Goal: Information Seeking & Learning: Learn about a topic

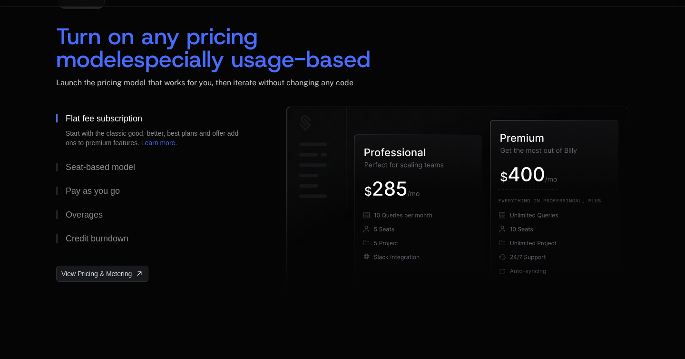
scroll to position [1451, 0]
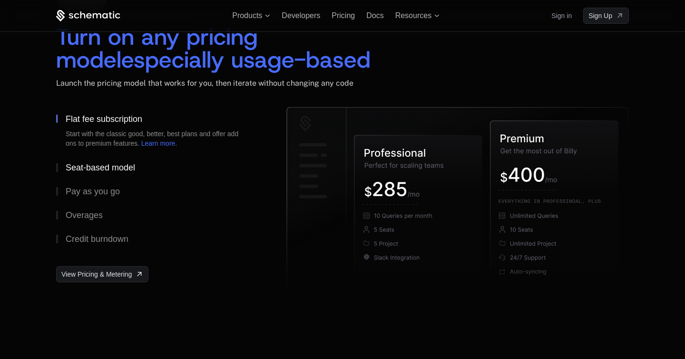
click at [104, 165] on div "Seat-based model" at bounding box center [100, 167] width 69 height 9
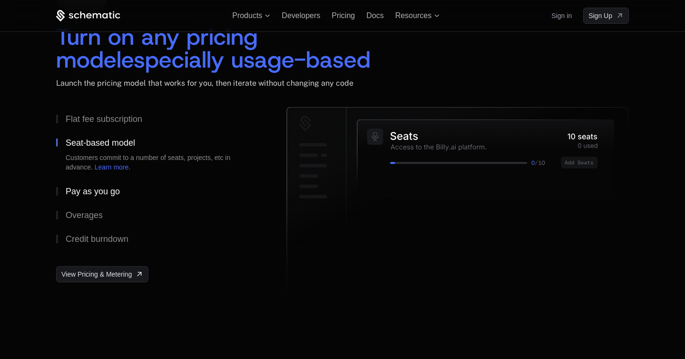
click at [100, 194] on div "Pay as you go" at bounding box center [93, 191] width 54 height 9
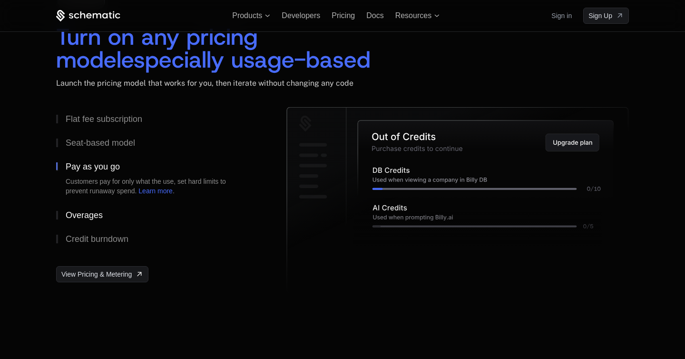
click at [91, 214] on div "Overages" at bounding box center [84, 215] width 37 height 9
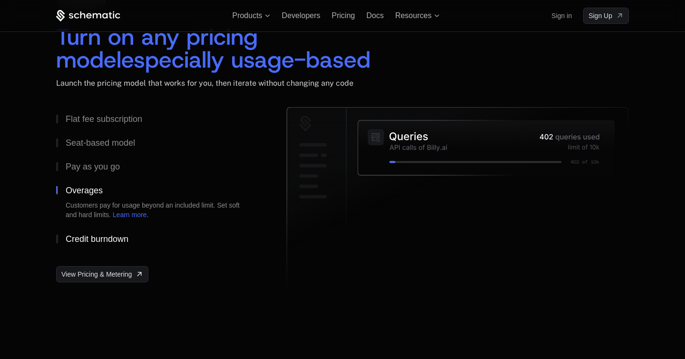
click at [95, 236] on div "Credit burndown" at bounding box center [97, 239] width 63 height 9
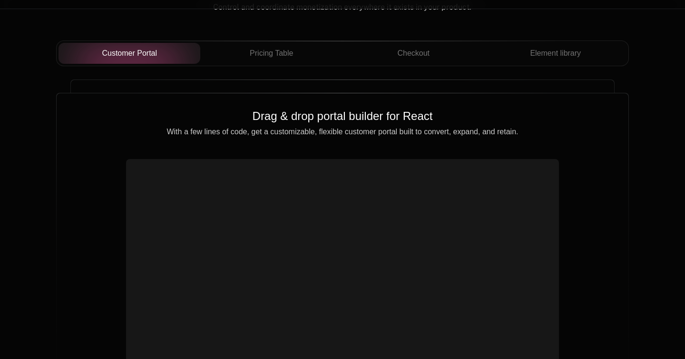
scroll to position [3406, 0]
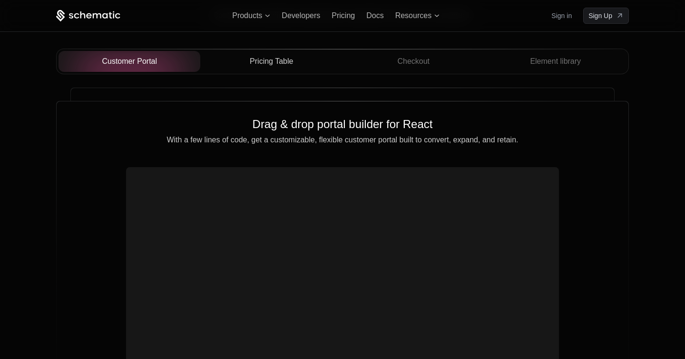
click at [271, 67] on button "Pricing Table" at bounding box center [271, 61] width 142 height 21
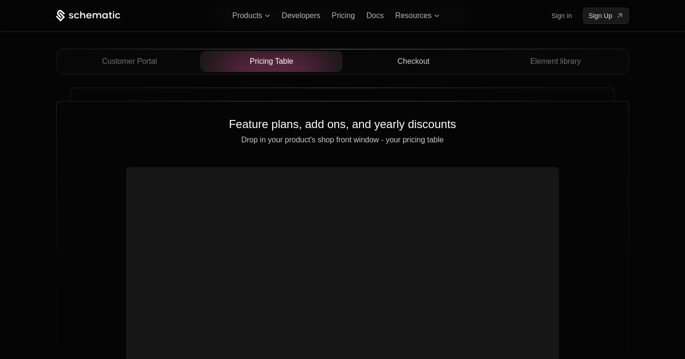
click at [431, 68] on button "Checkout" at bounding box center [414, 61] width 142 height 21
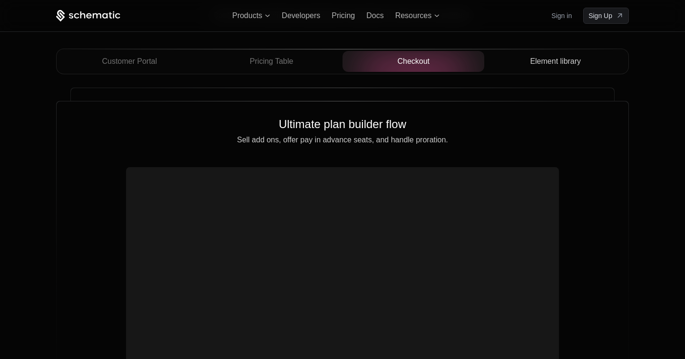
click at [575, 62] on span "Element library" at bounding box center [555, 61] width 51 height 11
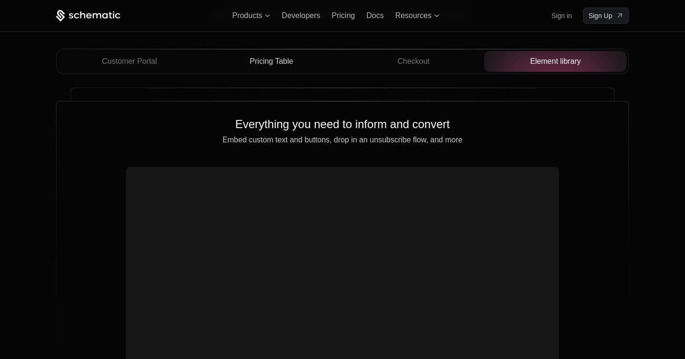
click at [288, 62] on span "Pricing Table" at bounding box center [271, 61] width 43 height 11
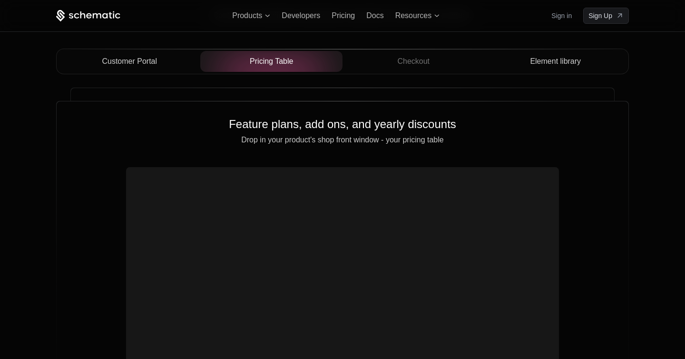
click at [139, 63] on span "Customer Portal" at bounding box center [129, 61] width 55 height 11
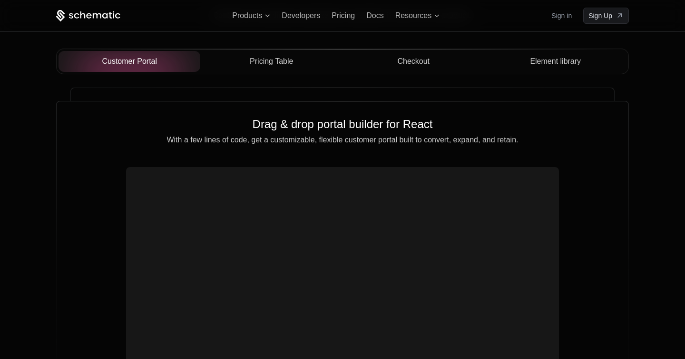
click at [420, 66] on button "Checkout" at bounding box center [414, 61] width 142 height 21
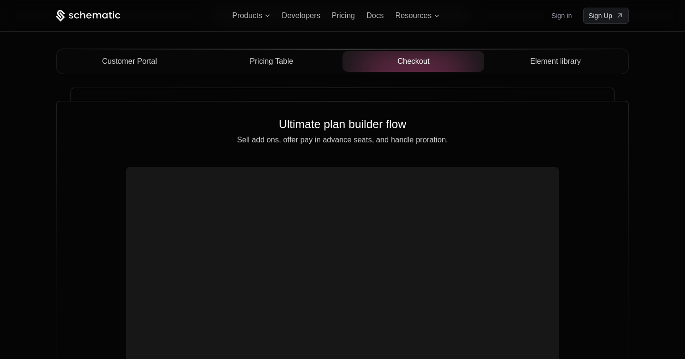
click at [573, 67] on button "Element library" at bounding box center [556, 61] width 142 height 21
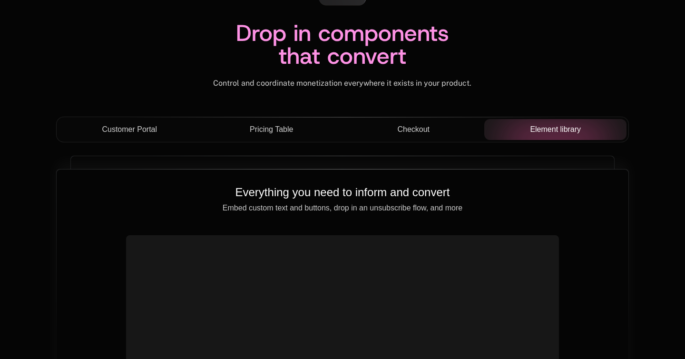
scroll to position [3342, 0]
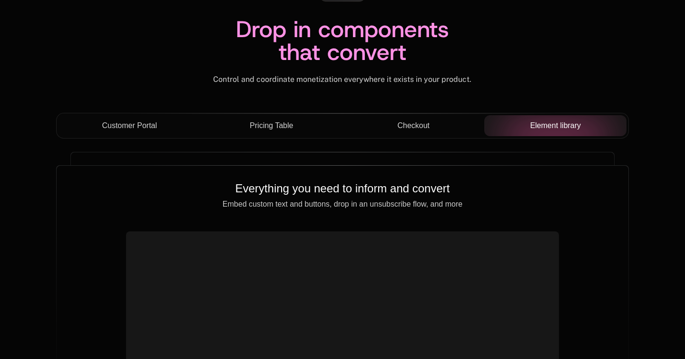
click at [421, 133] on button "Checkout" at bounding box center [414, 125] width 142 height 21
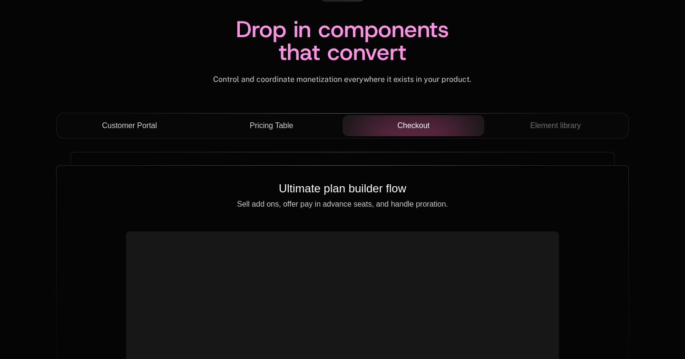
click at [284, 127] on span "Pricing Table" at bounding box center [271, 125] width 43 height 11
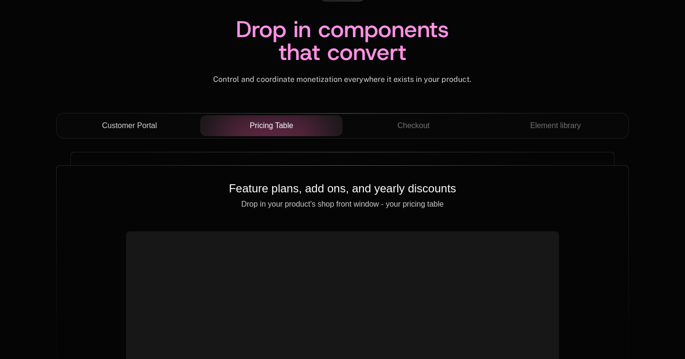
click at [142, 131] on button "Customer Portal" at bounding box center [130, 125] width 142 height 21
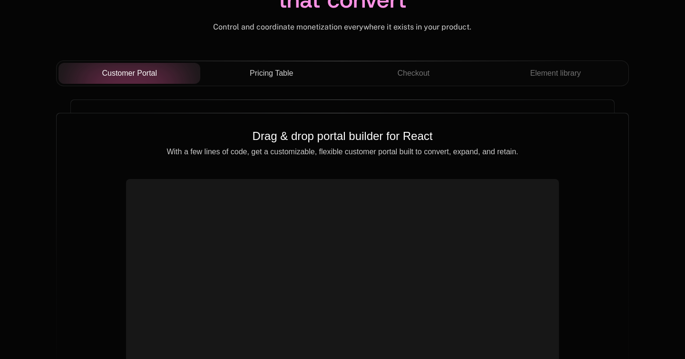
scroll to position [3401, 0]
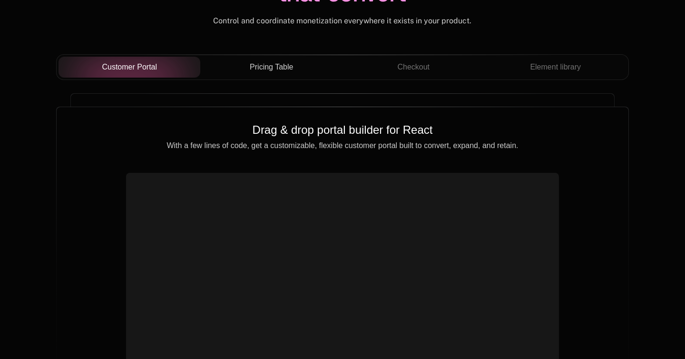
click at [291, 72] on button "Pricing Table" at bounding box center [271, 67] width 142 height 21
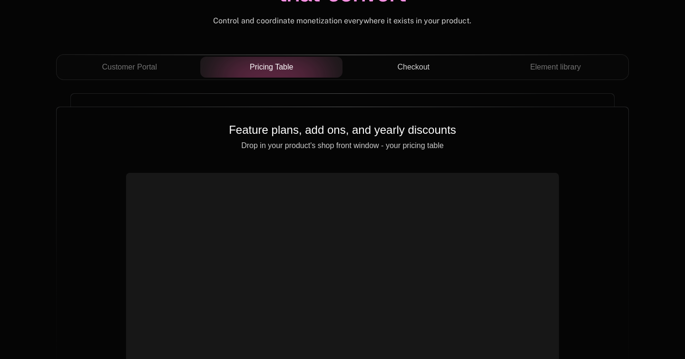
click at [410, 69] on span "Checkout" at bounding box center [413, 66] width 32 height 11
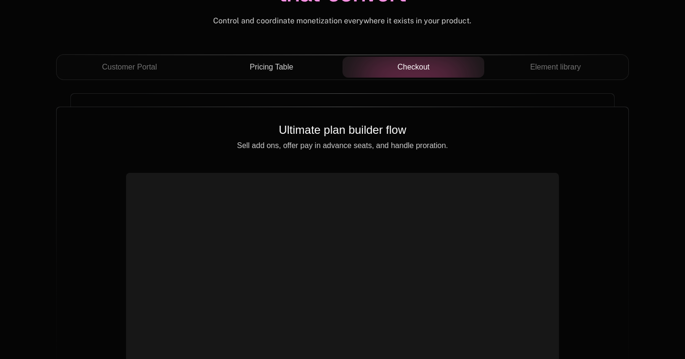
click at [549, 66] on span "Element library" at bounding box center [555, 66] width 51 height 11
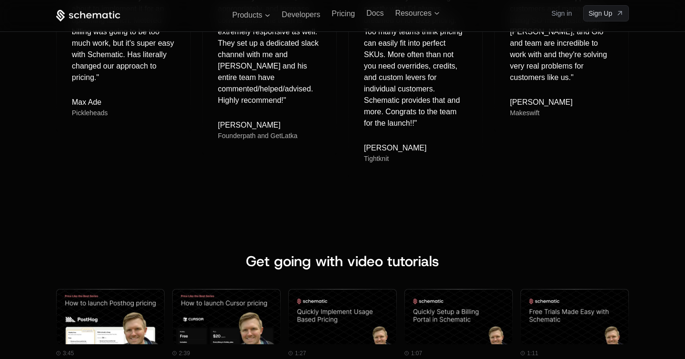
scroll to position [3891, 0]
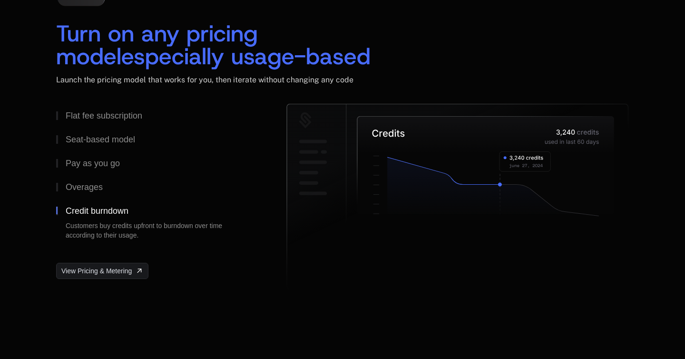
scroll to position [1456, 0]
